Goal: Information Seeking & Learning: Learn about a topic

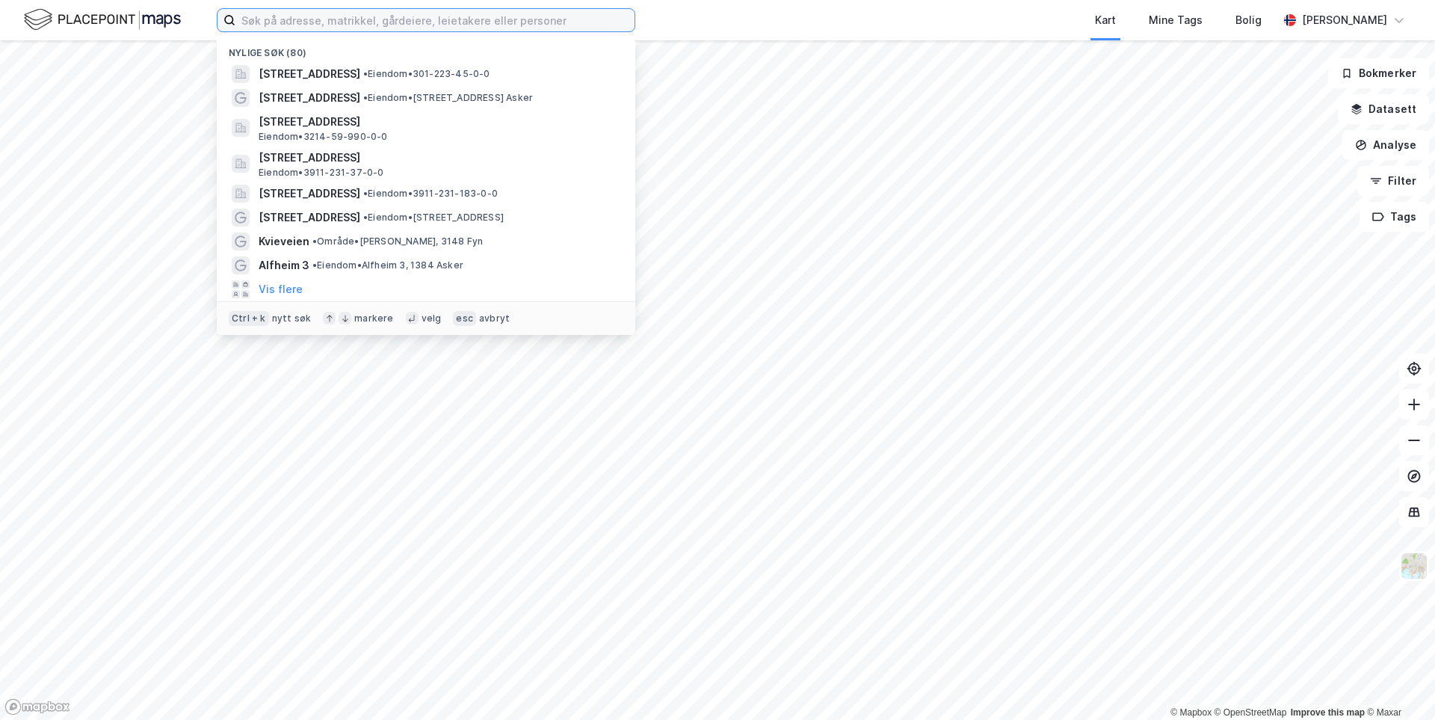
click at [351, 20] on input at bounding box center [435, 20] width 399 height 22
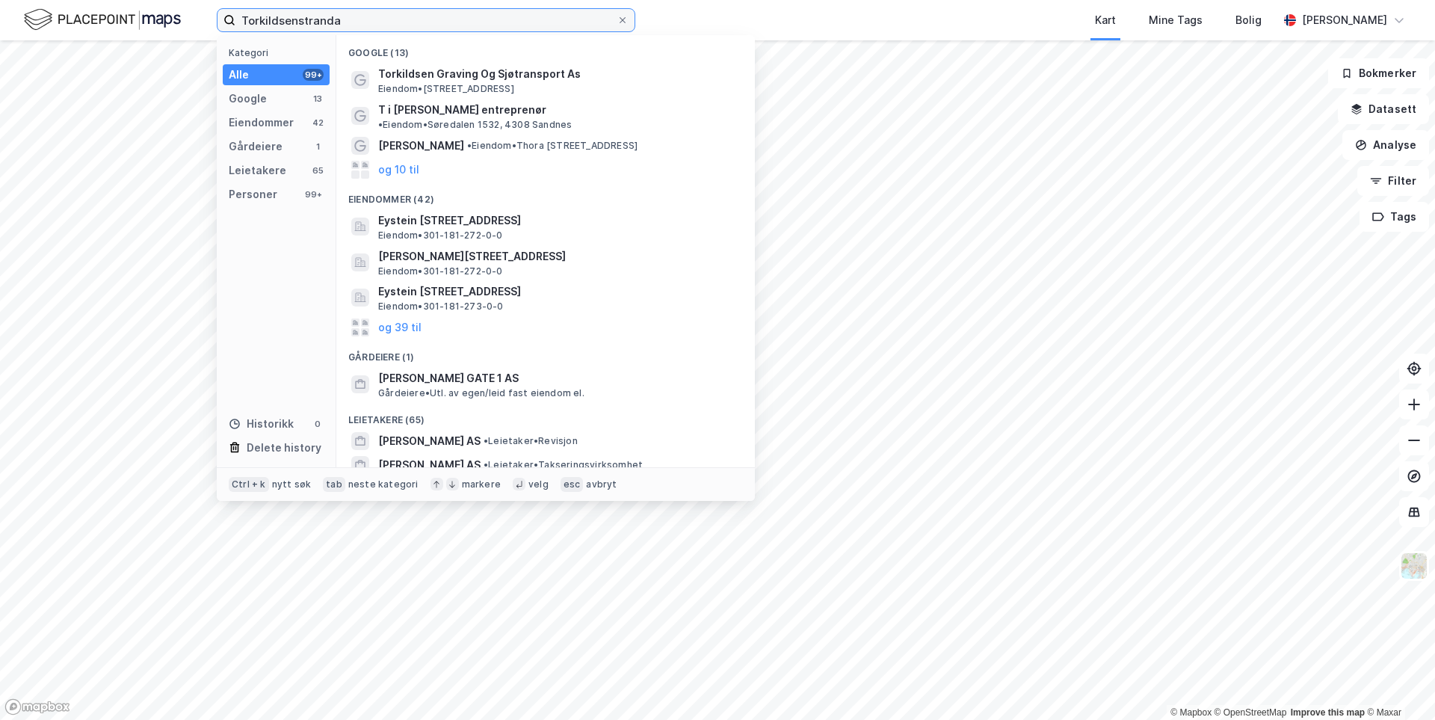
type input "Torkildsenstranda"
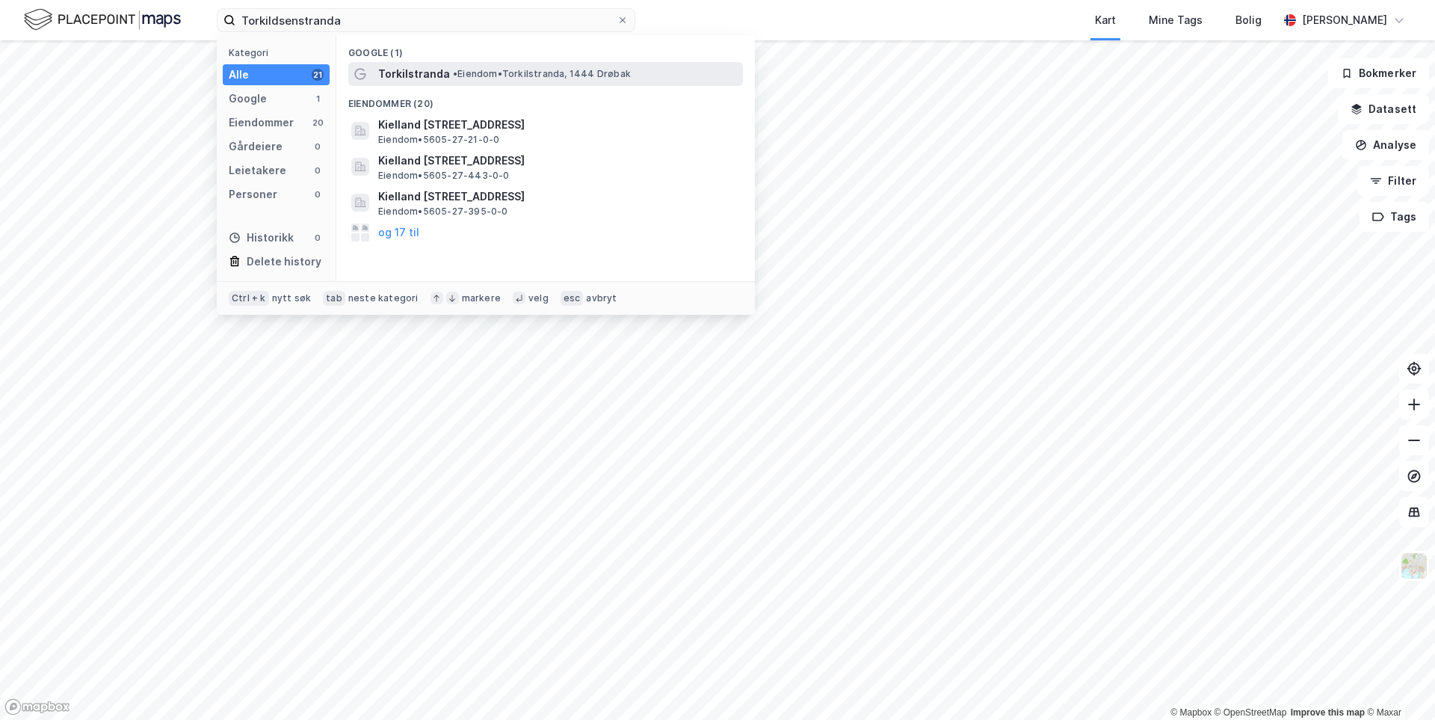
click at [436, 68] on span "Torkilstranda" at bounding box center [414, 74] width 72 height 18
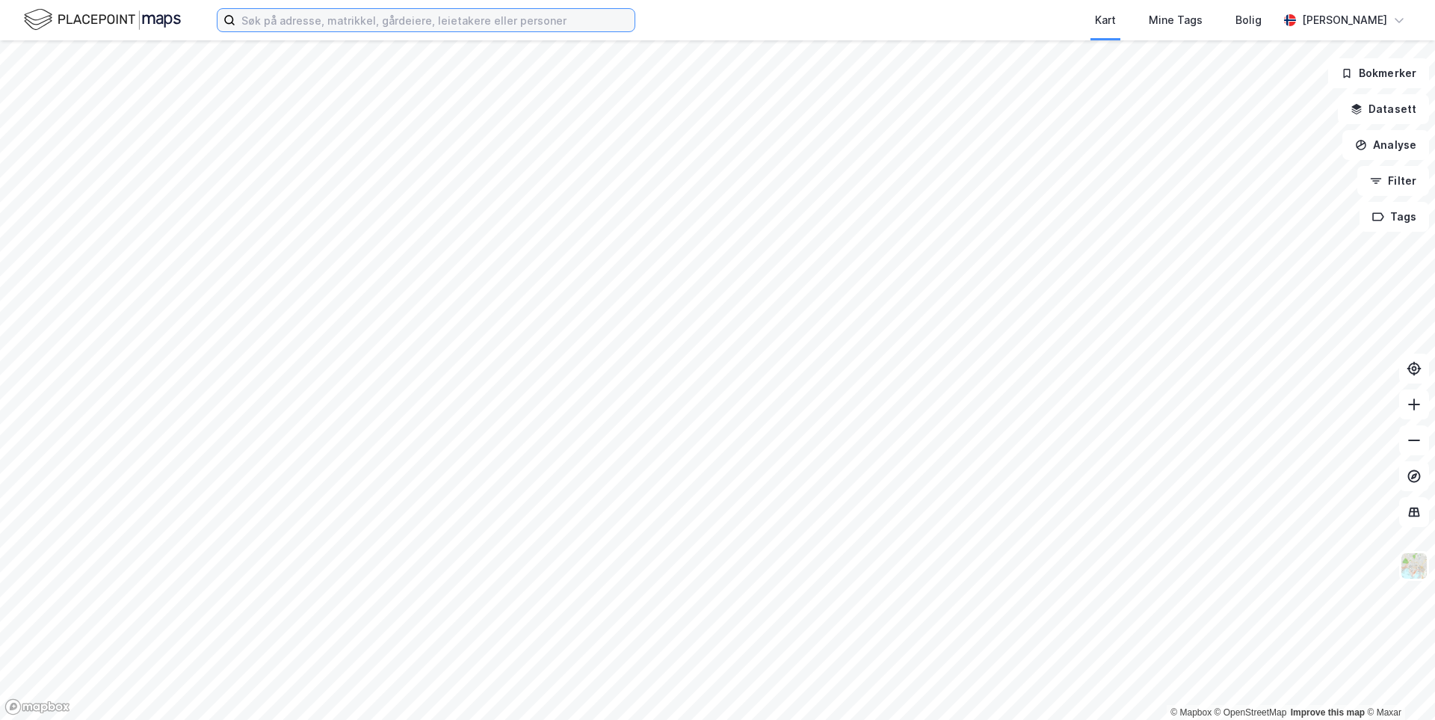
click at [393, 26] on input at bounding box center [435, 20] width 399 height 22
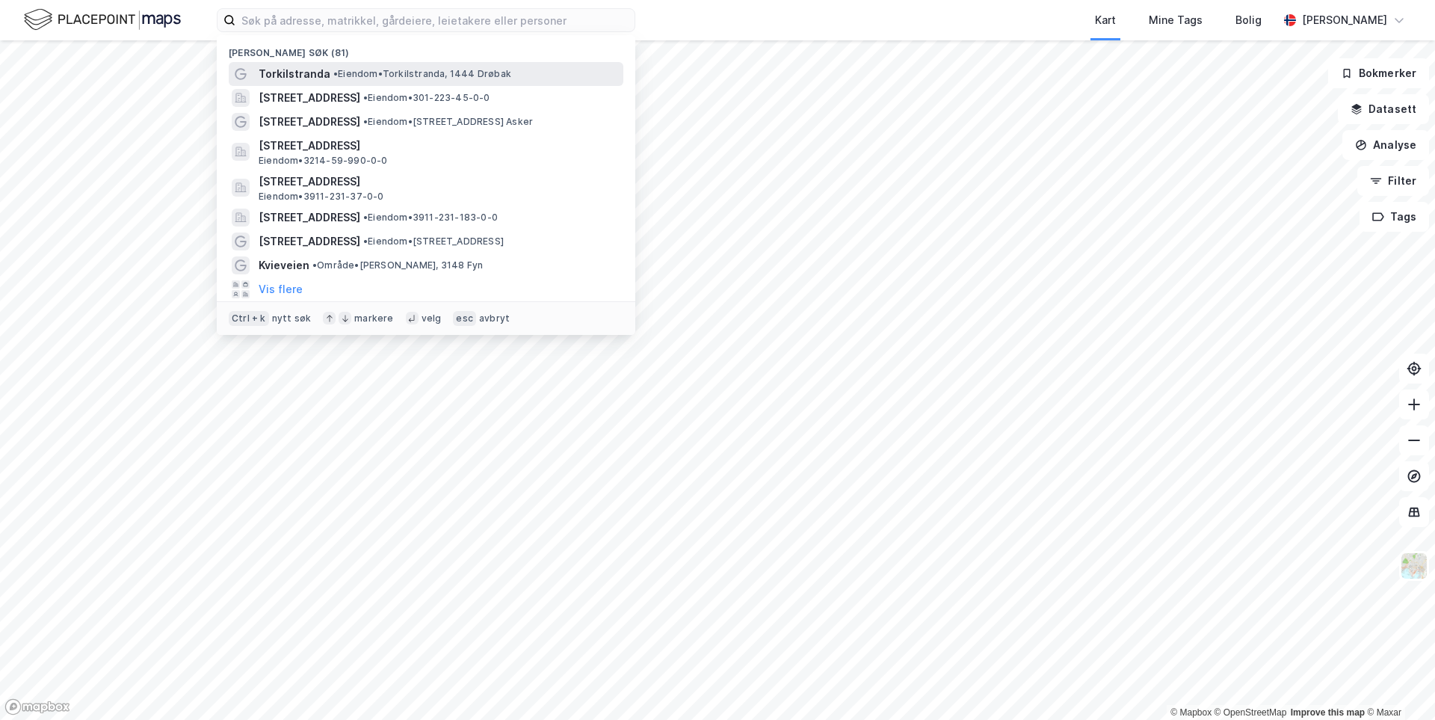
click at [315, 84] on div "[PERSON_NAME][GEOGRAPHIC_DATA], 1444 Drøbak" at bounding box center [426, 74] width 395 height 24
